Goal: Transaction & Acquisition: Purchase product/service

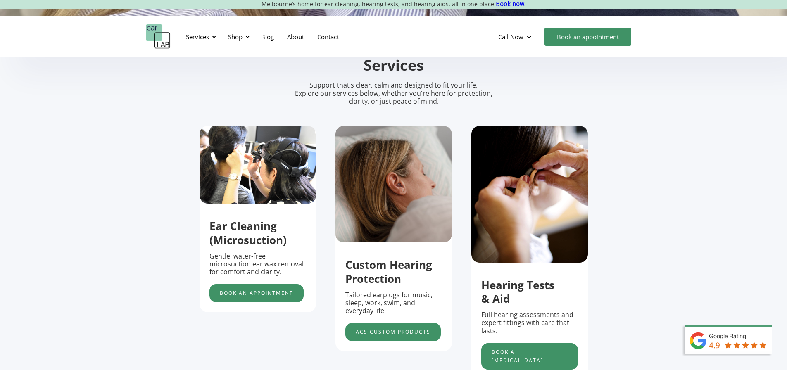
scroll to position [83, 0]
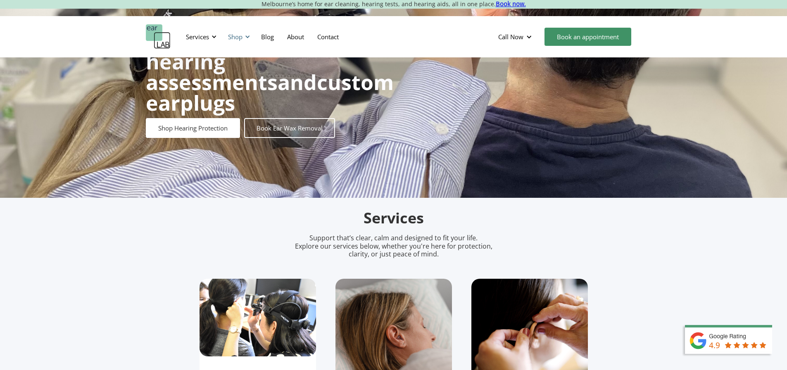
click at [233, 33] on div "Shop" at bounding box center [235, 37] width 14 height 8
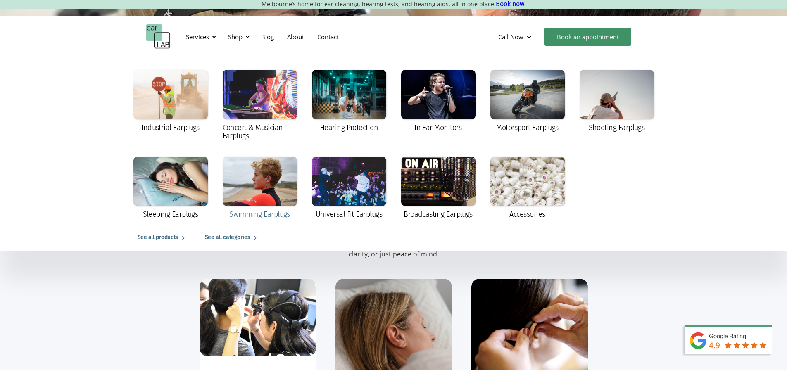
click at [245, 172] on div at bounding box center [260, 181] width 74 height 50
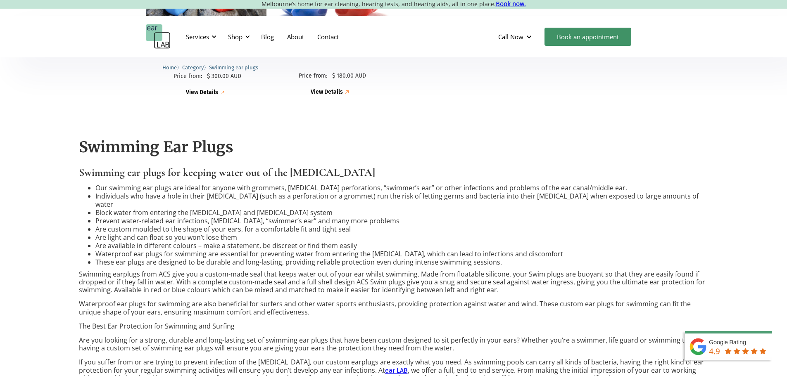
scroll to position [206, 0]
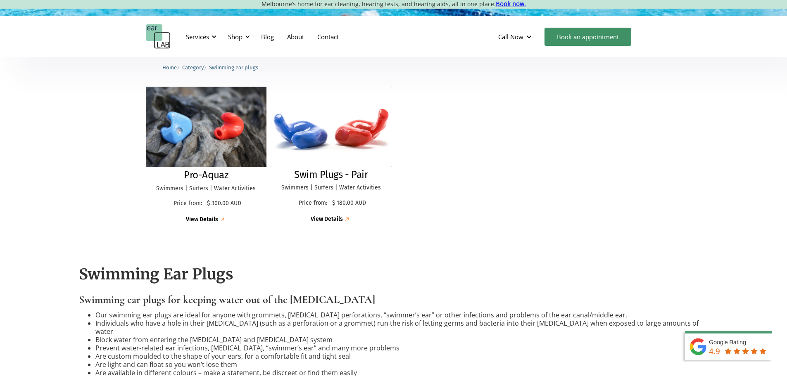
click at [208, 129] on img at bounding box center [206, 126] width 128 height 85
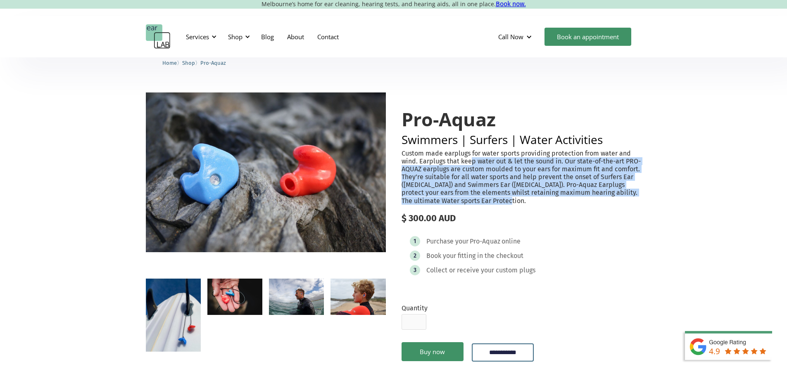
drag, startPoint x: 517, startPoint y: 161, endPoint x: 557, endPoint y: 213, distance: 65.9
click at [557, 205] on p "Custom made earplugs for water sports providing protection from water and wind.…" at bounding box center [521, 176] width 240 height 55
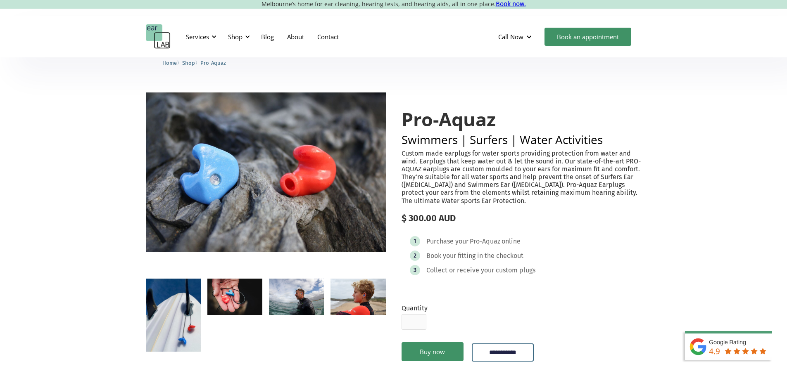
click at [595, 155] on p "Custom made earplugs for water sports providing protection from water and wind.…" at bounding box center [521, 176] width 240 height 55
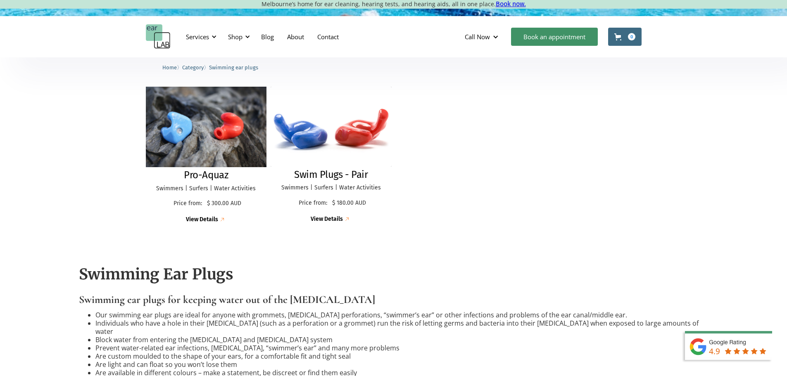
click at [302, 107] on img at bounding box center [330, 127] width 121 height 80
